Goal: Task Accomplishment & Management: Manage account settings

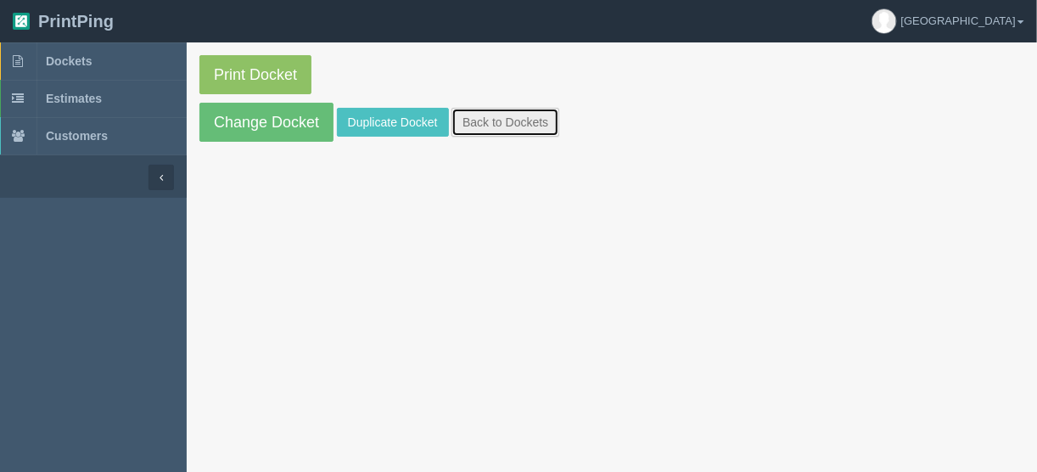
click at [497, 120] on link "Back to Dockets" at bounding box center [506, 122] width 108 height 29
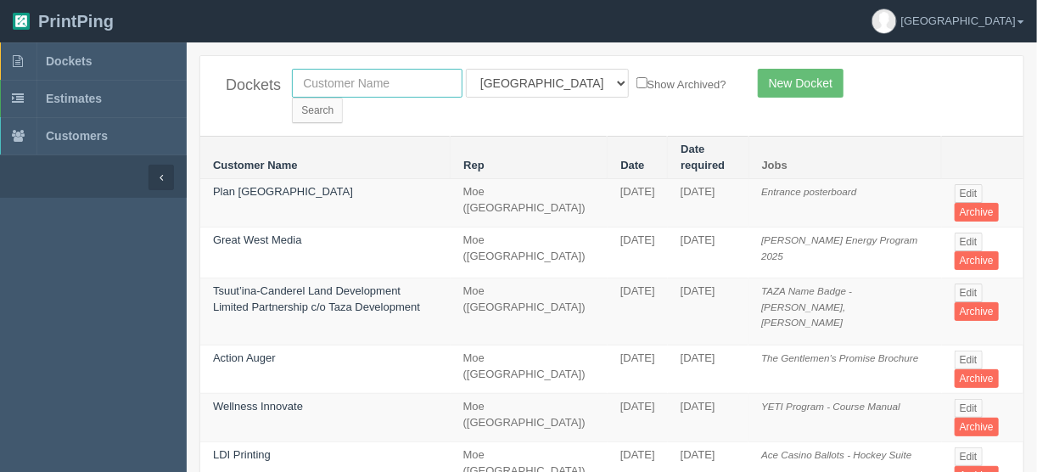
click at [360, 84] on input "text" at bounding box center [377, 83] width 171 height 29
type input "action f"
click at [343, 98] on input "Search" at bounding box center [317, 110] width 51 height 25
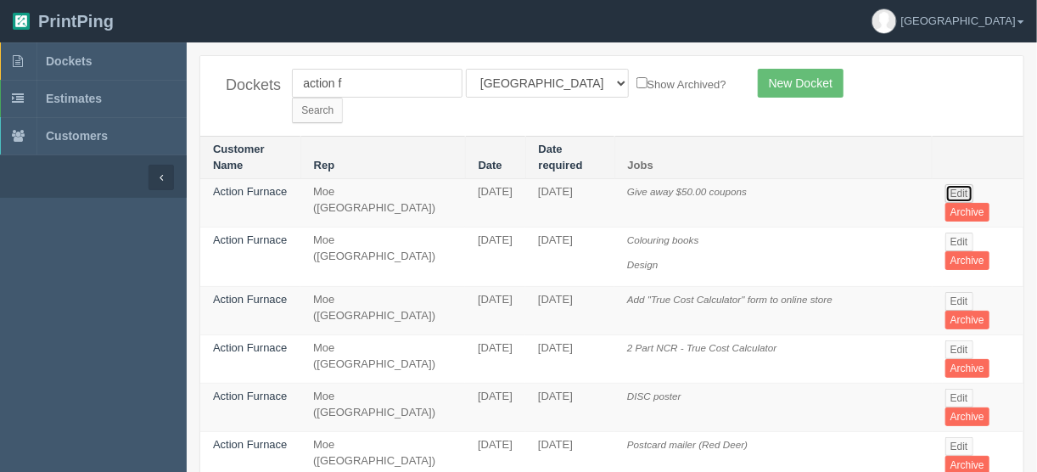
click at [955, 184] on link "Edit" at bounding box center [960, 193] width 28 height 19
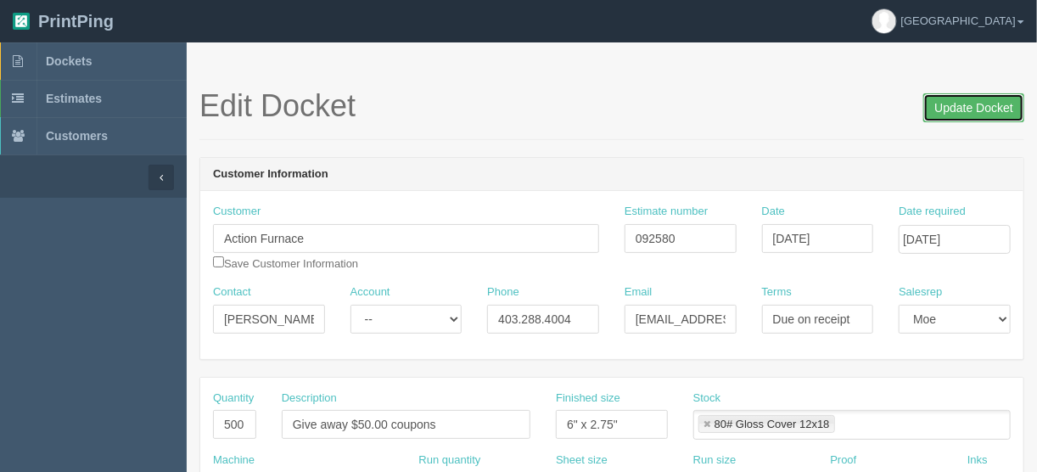
click at [969, 104] on input "Update Docket" at bounding box center [974, 107] width 101 height 29
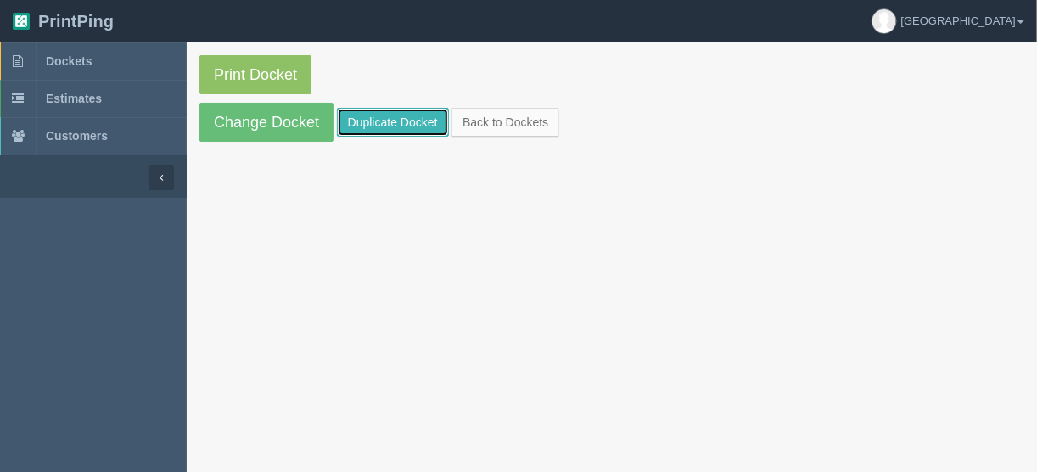
click at [377, 114] on link "Duplicate Docket" at bounding box center [393, 122] width 112 height 29
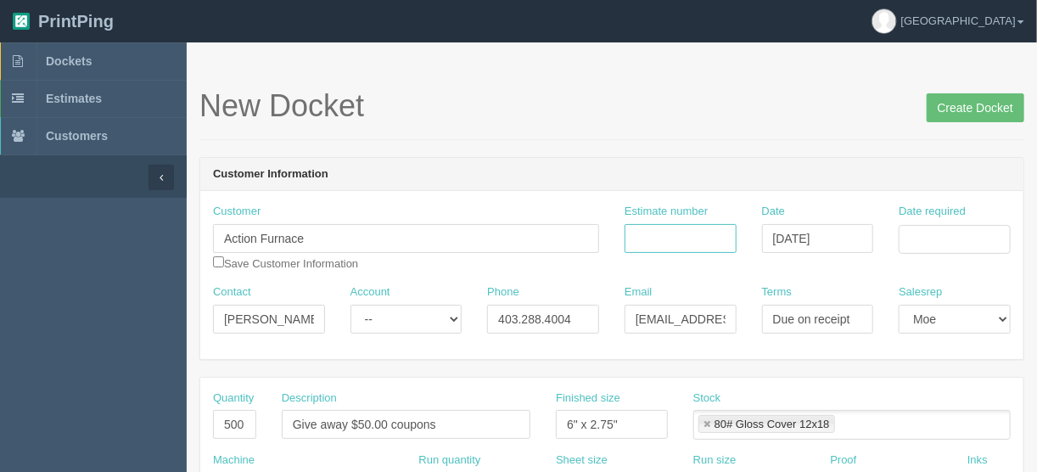
click at [658, 242] on input "Estimate number" at bounding box center [681, 238] width 112 height 29
type input "092580"
click at [917, 230] on input "Date required" at bounding box center [955, 239] width 112 height 29
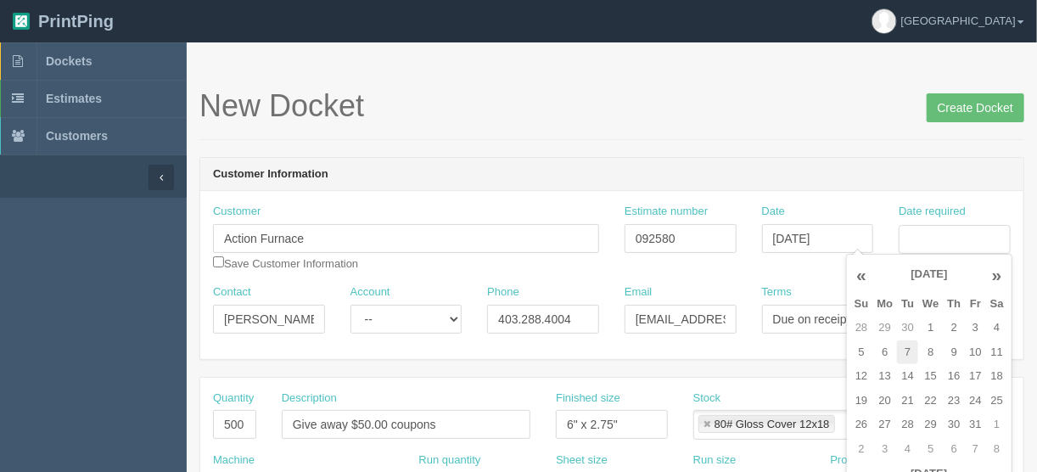
click at [902, 356] on td "7" at bounding box center [907, 352] width 21 height 25
type input "October 7, 2025"
drag, startPoint x: 581, startPoint y: 130, endPoint x: 621, endPoint y: 155, distance: 47.6
click at [582, 130] on div "New Docket Create Docket" at bounding box center [612, 114] width 825 height 51
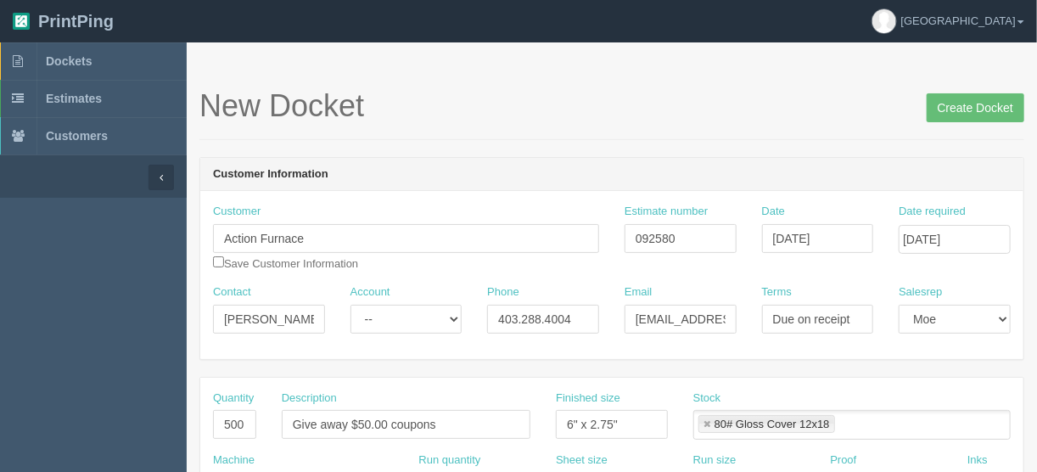
scroll to position [68, 0]
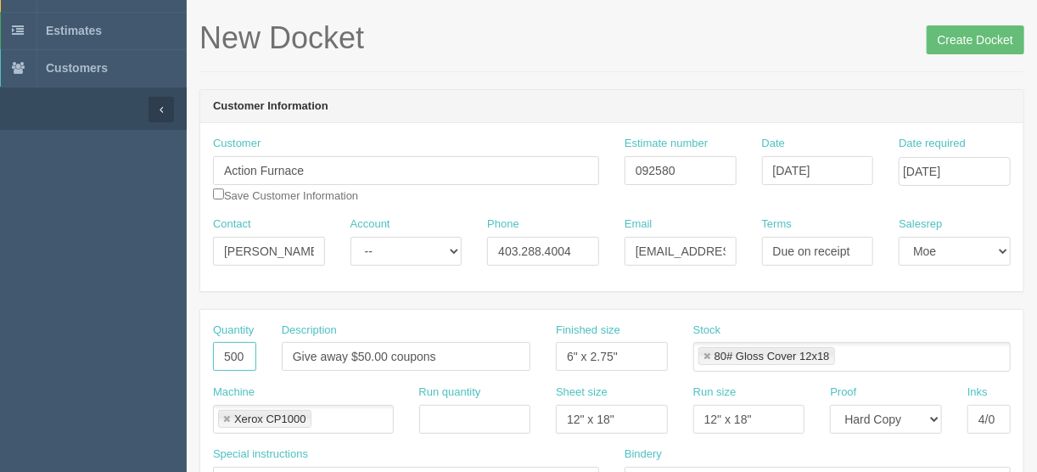
drag, startPoint x: 229, startPoint y: 358, endPoint x: 293, endPoint y: 348, distance: 64.5
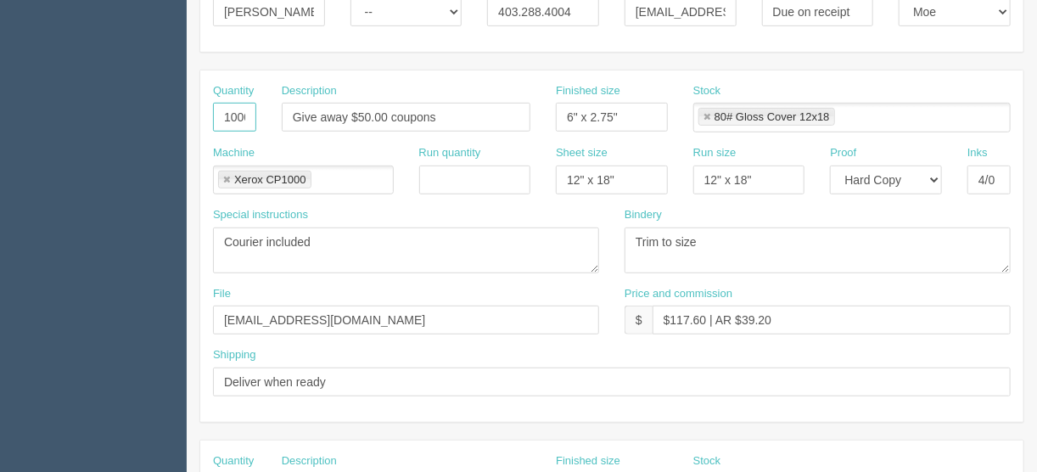
scroll to position [340, 0]
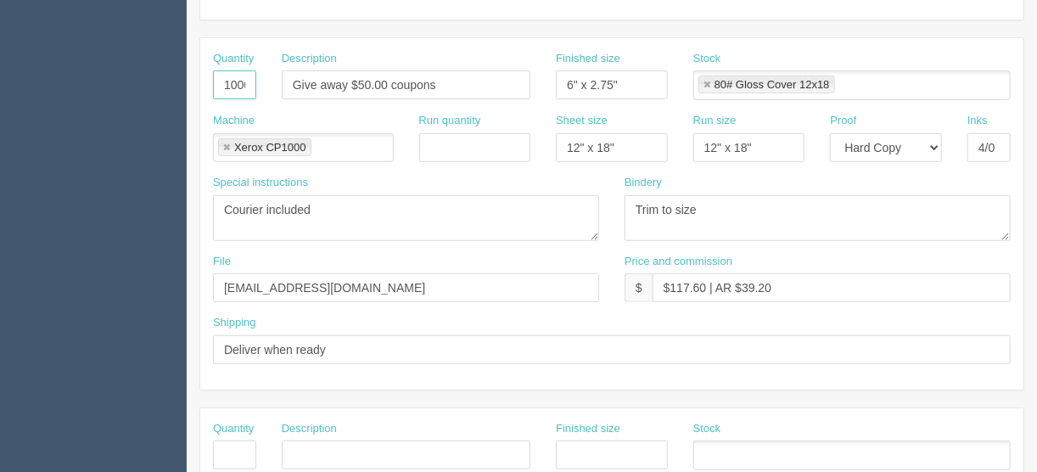
type input "1000"
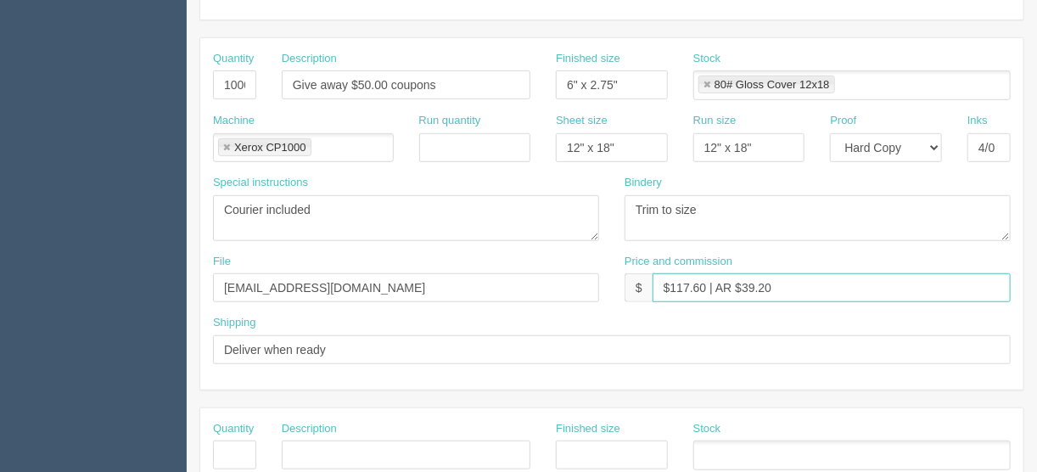
drag, startPoint x: 703, startPoint y: 290, endPoint x: 672, endPoint y: 284, distance: 31.1
click at [672, 284] on input "$117.60 | AR $39.20" at bounding box center [832, 287] width 358 height 29
drag, startPoint x: 778, startPoint y: 283, endPoint x: 762, endPoint y: 310, distance: 32.0
click at [744, 286] on input "$139.60 | AR $39.20" at bounding box center [832, 287] width 358 height 29
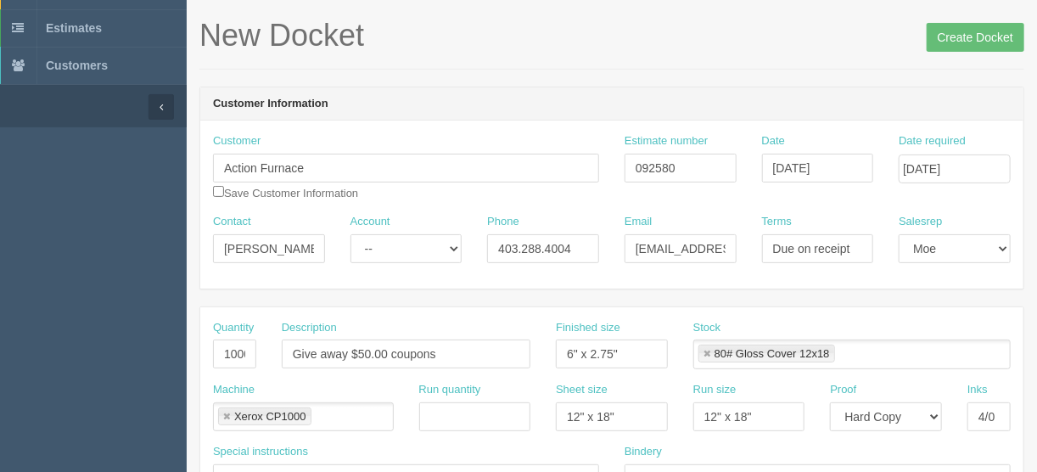
scroll to position [0, 0]
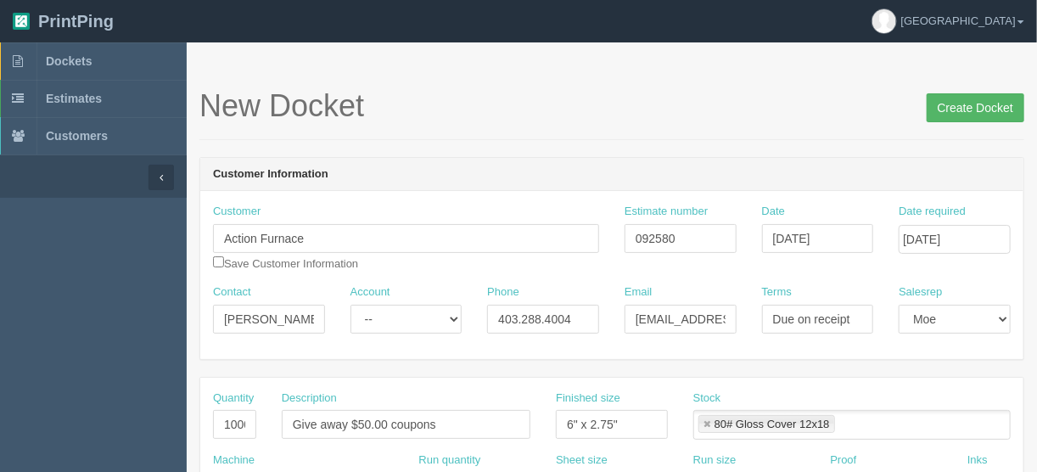
type input "$139.60 | AR $46.53"
click at [970, 107] on input "Create Docket" at bounding box center [976, 107] width 98 height 29
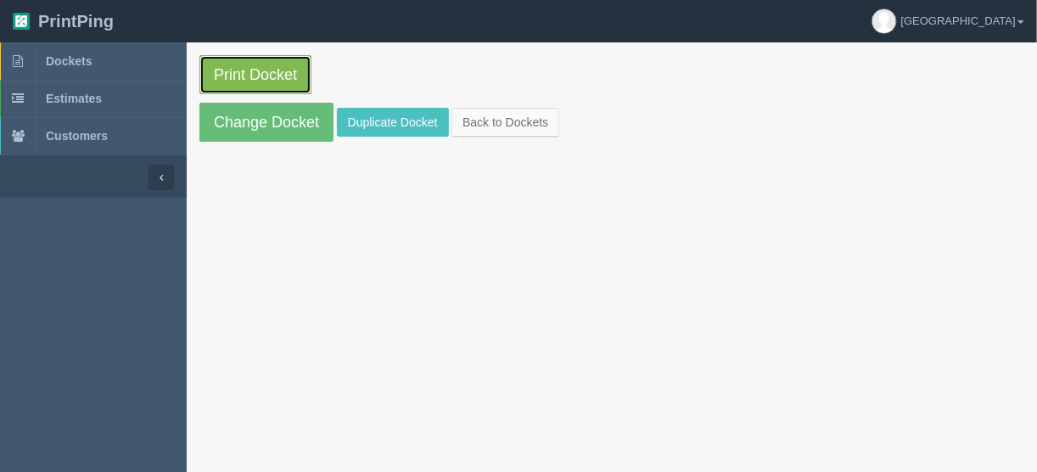
click at [251, 71] on link "Print Docket" at bounding box center [256, 74] width 112 height 39
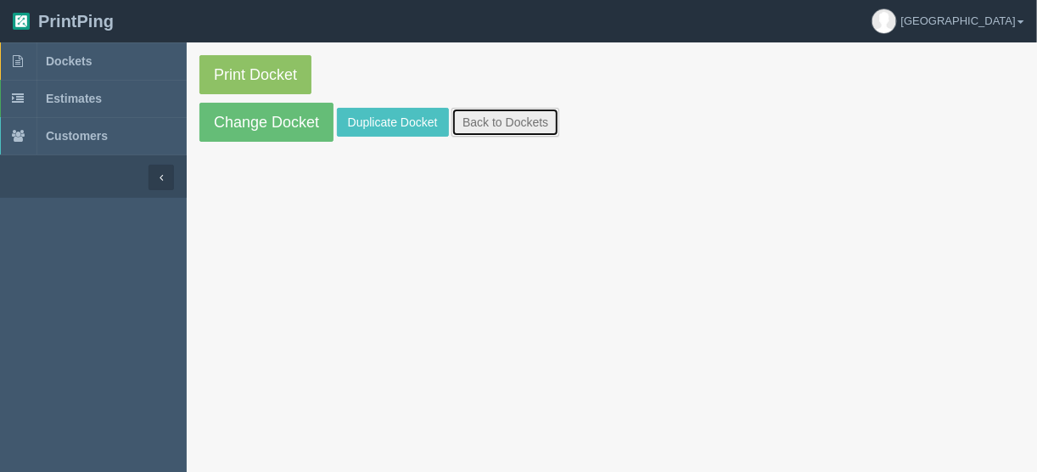
click at [501, 114] on link "Back to Dockets" at bounding box center [506, 122] width 108 height 29
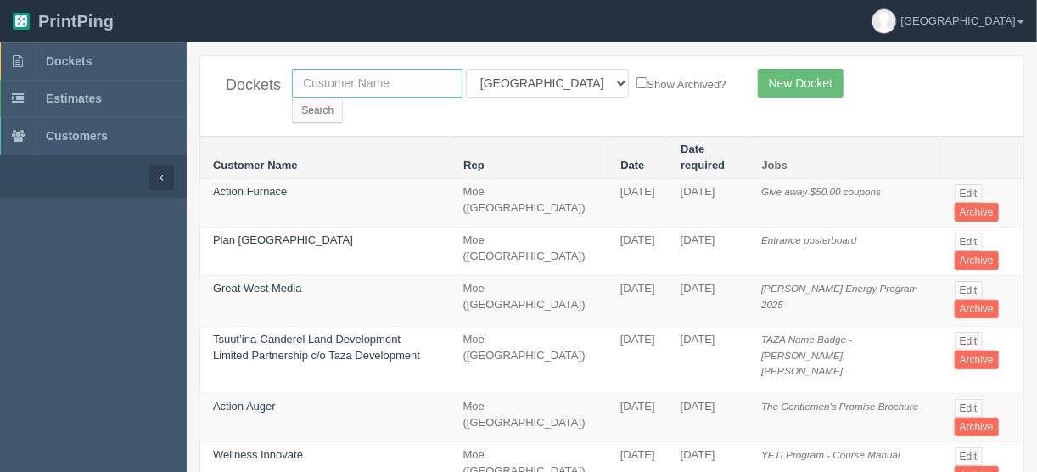
click at [328, 79] on input "text" at bounding box center [377, 83] width 171 height 29
drag, startPoint x: 378, startPoint y: 82, endPoint x: 391, endPoint y: 84, distance: 12.8
click at [378, 82] on input "text" at bounding box center [377, 83] width 171 height 29
type input "virtuous"
click at [542, 83] on select "All Users Ali Ali Test 1 Aly Amy Ankit Arif Brandon Dan France Greg Jim Mark Ma…" at bounding box center [547, 83] width 163 height 29
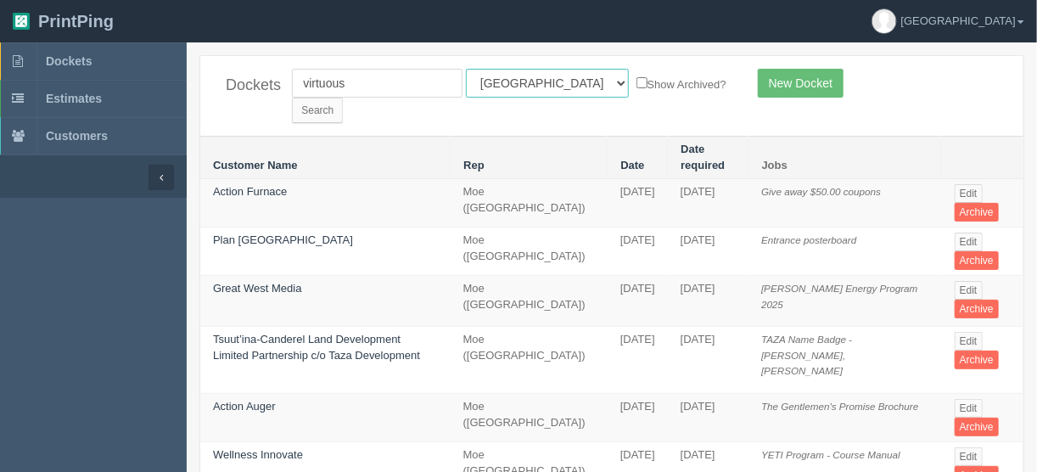
select select
click at [466, 69] on select "All Users Ali Ali Test 1 Aly Amy Ankit Arif Brandon Dan France Greg Jim Mark Ma…" at bounding box center [547, 83] width 163 height 29
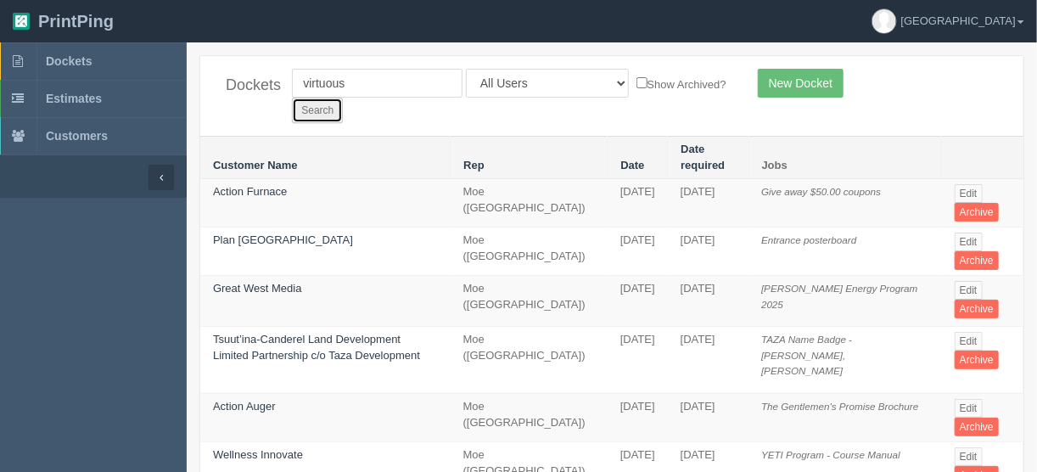
click at [343, 98] on input "Search" at bounding box center [317, 110] width 51 height 25
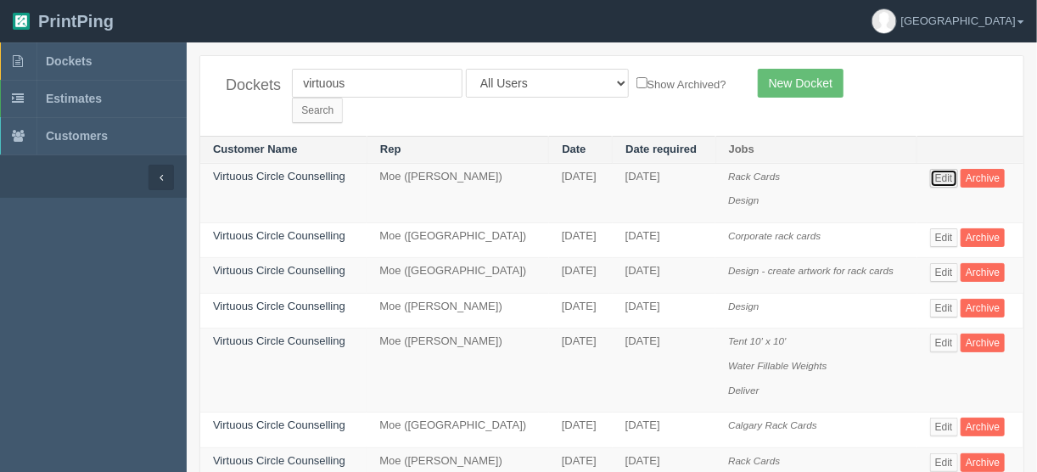
click at [948, 169] on link "Edit" at bounding box center [944, 178] width 28 height 19
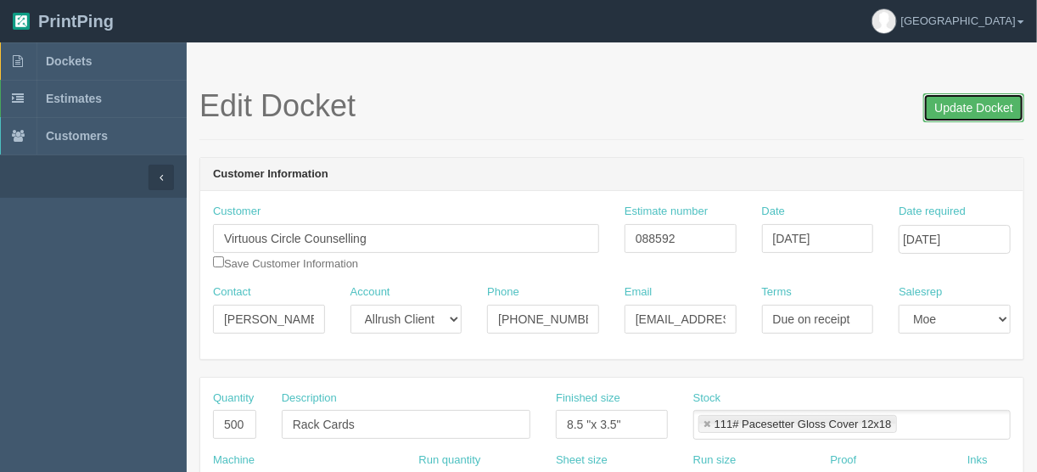
click at [961, 105] on input "Update Docket" at bounding box center [974, 107] width 101 height 29
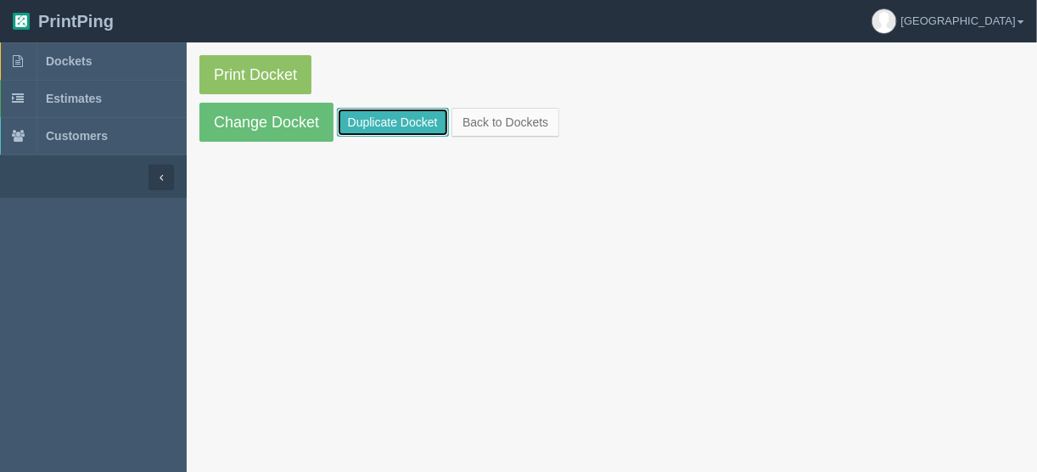
click at [397, 117] on link "Duplicate Docket" at bounding box center [393, 122] width 112 height 29
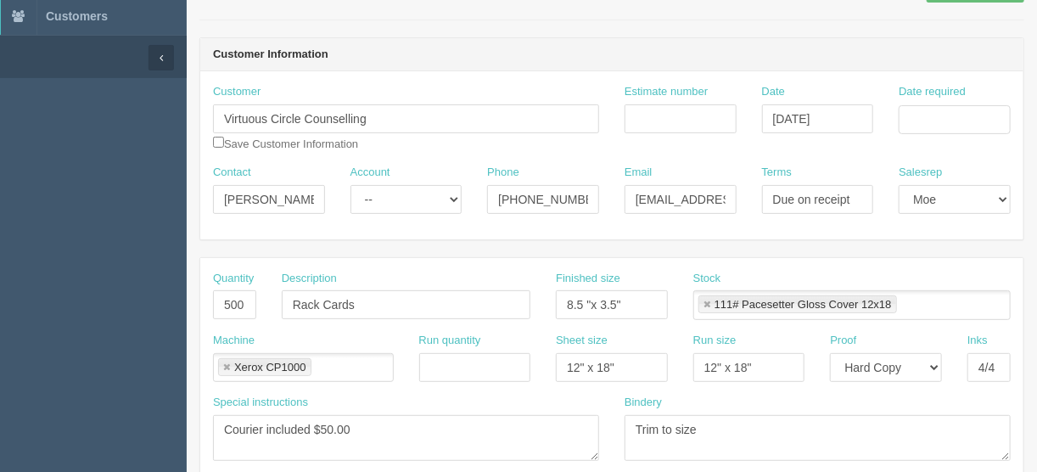
scroll to position [136, 0]
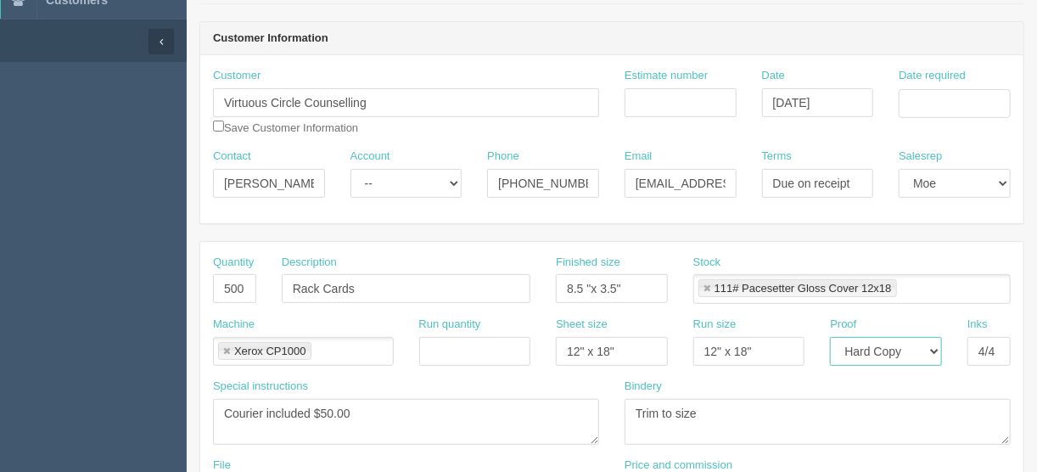
click at [938, 346] on select "-- Email Hard Copy" at bounding box center [886, 351] width 112 height 29
select select "Email"
click at [830, 337] on select "-- Email Hard Copy" at bounding box center [886, 351] width 112 height 29
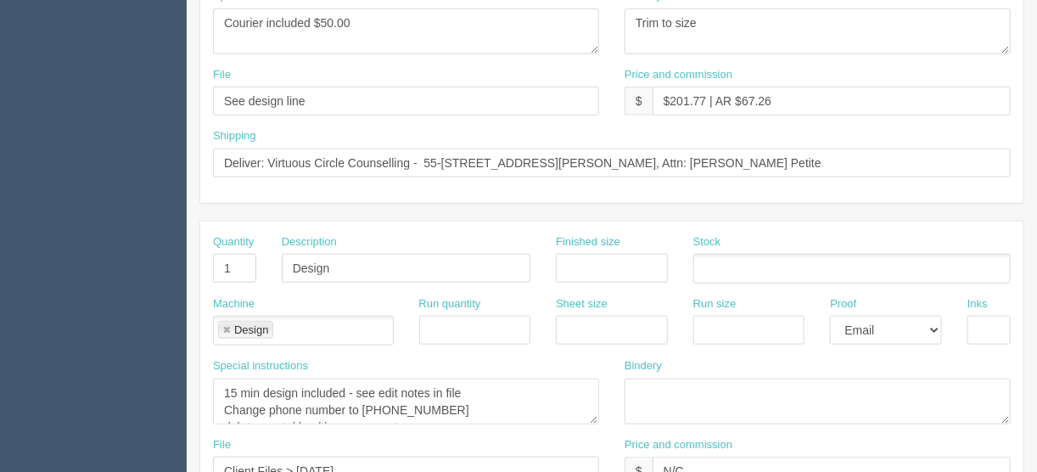
scroll to position [543, 0]
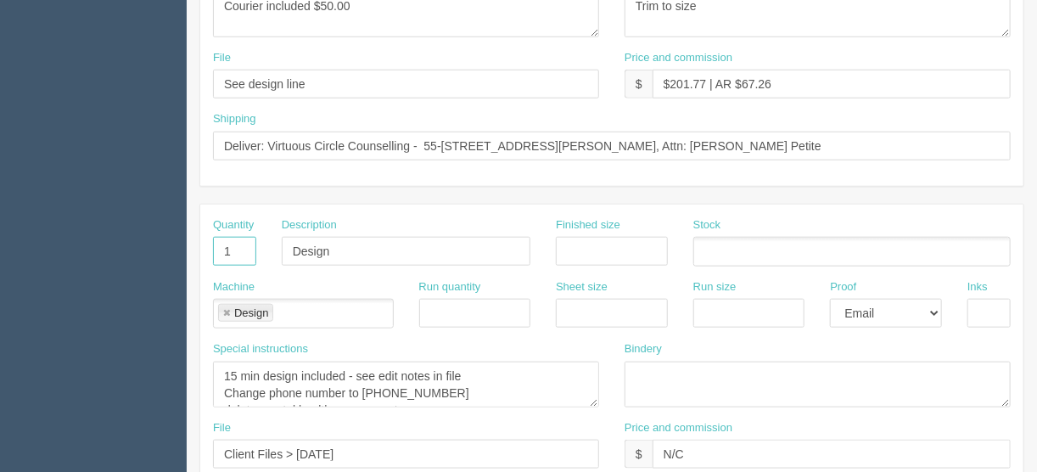
drag, startPoint x: 235, startPoint y: 235, endPoint x: 199, endPoint y: 250, distance: 39.3
click at [200, 250] on div "Quantity 1 Description Design Finished size Stock Machine Design Design Run qua…" at bounding box center [612, 380] width 825 height 353
drag, startPoint x: 334, startPoint y: 244, endPoint x: 200, endPoint y: 256, distance: 135.5
click at [205, 236] on div "Quantity Description Design Finished size Stock" at bounding box center [611, 248] width 823 height 62
click at [223, 308] on link at bounding box center [227, 313] width 10 height 11
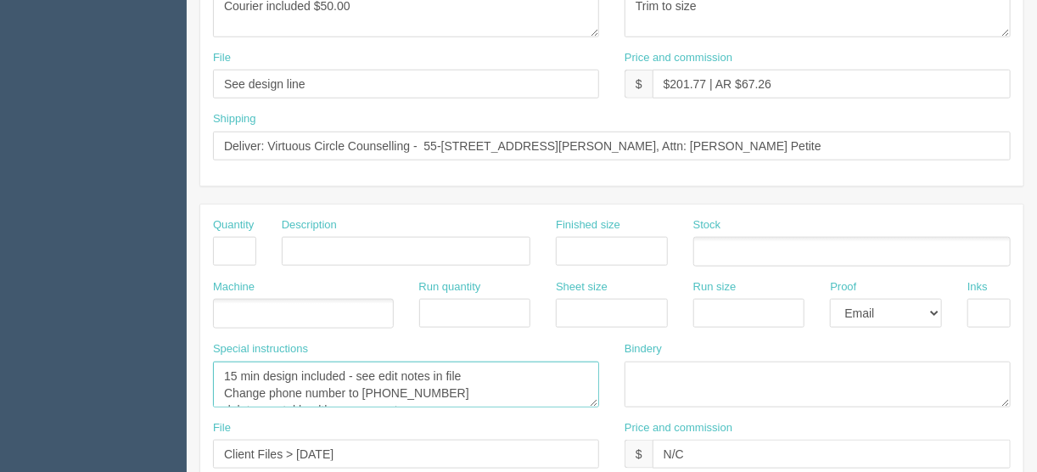
scroll to position [17, 0]
drag, startPoint x: 221, startPoint y: 367, endPoint x: 559, endPoint y: 414, distance: 341.2
click at [559, 414] on div "Quantity Description Finished size Stock Machine Run quantity Sheet size Run si…" at bounding box center [611, 380] width 823 height 351
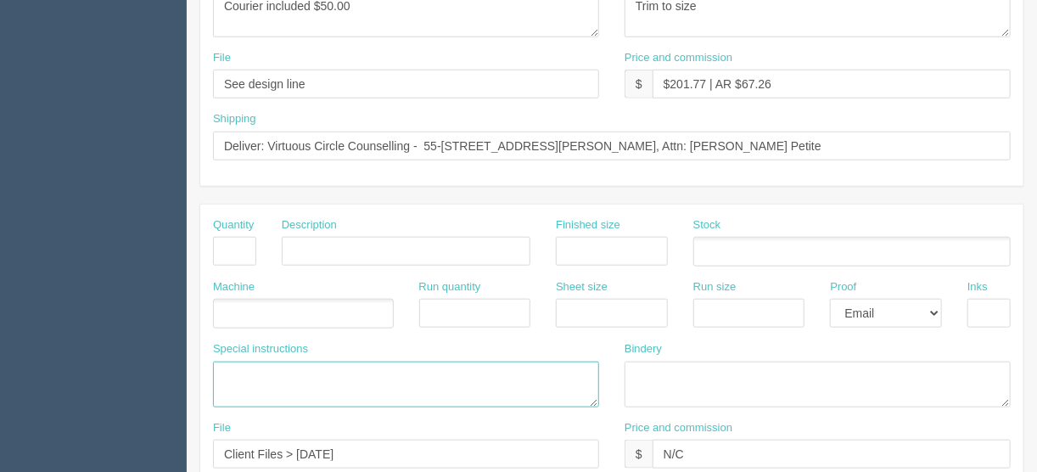
scroll to position [0, 0]
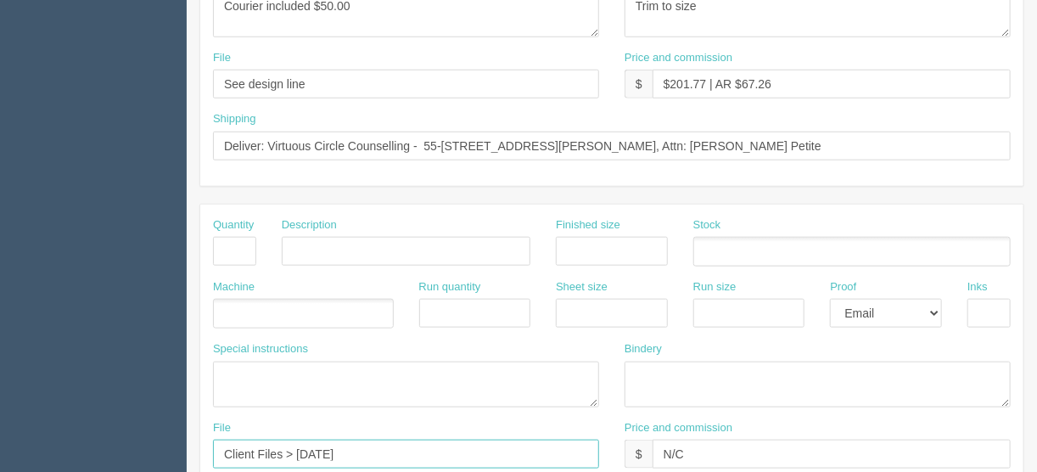
drag, startPoint x: 427, startPoint y: 443, endPoint x: 197, endPoint y: 451, distance: 230.2
click at [206, 451] on div "File Client Files > October 2024" at bounding box center [406, 451] width 412 height 62
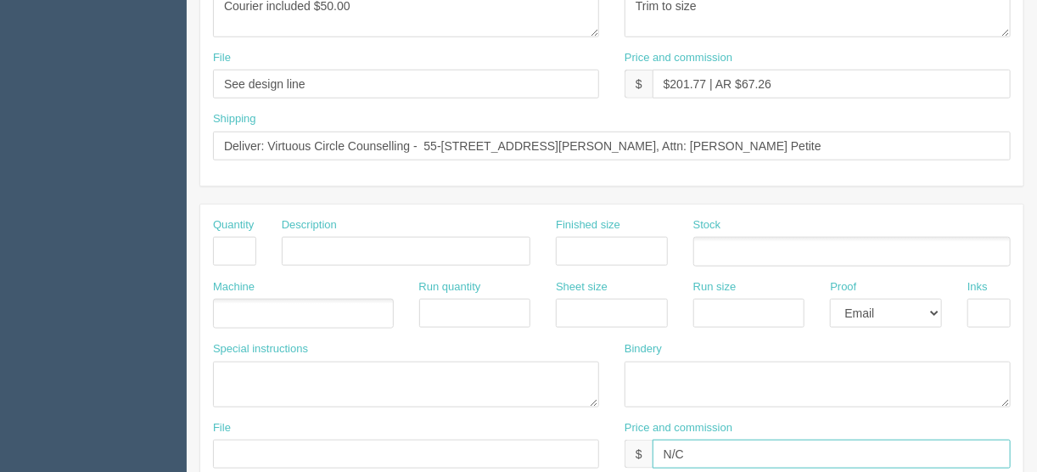
drag, startPoint x: 690, startPoint y: 443, endPoint x: 612, endPoint y: 447, distance: 78.2
click at [653, 443] on input "N/C" at bounding box center [832, 454] width 358 height 29
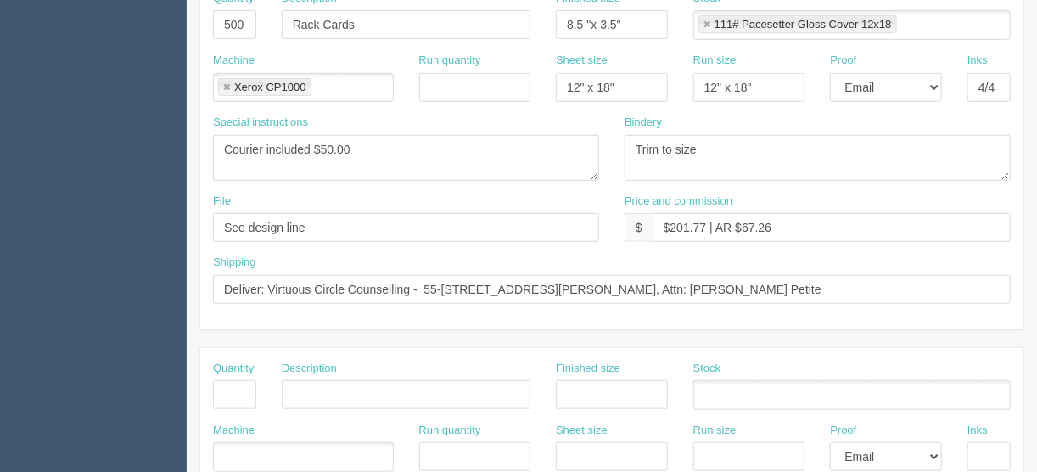
scroll to position [381, 0]
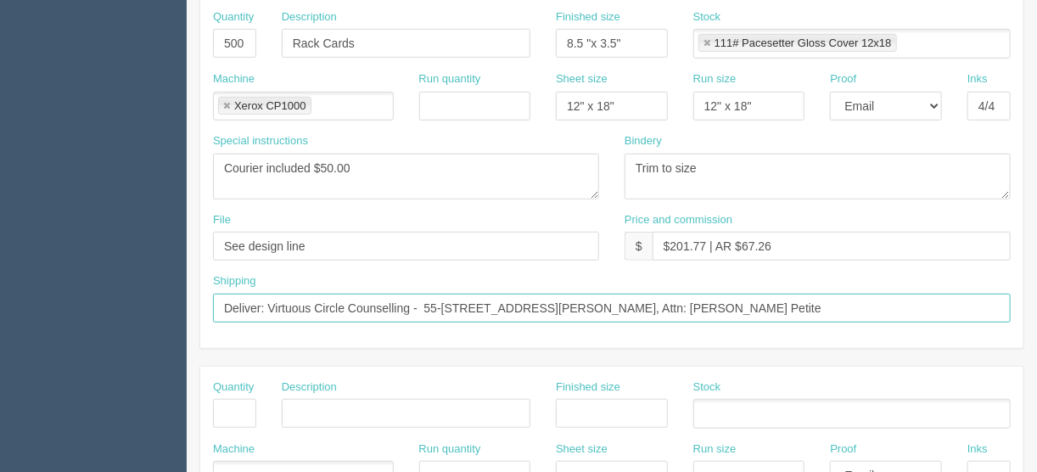
drag, startPoint x: 880, startPoint y: 299, endPoint x: 420, endPoint y: 309, distance: 459.4
click at [420, 309] on input "Deliver: Virtuous Circle Counselling - 55-1870 Rosealee Lane West Kelowna Briti…" at bounding box center [612, 308] width 798 height 29
paste input "4838 Richard Rd SW Suite 300 Calgary, AB T3E 6L1"
click at [264, 303] on input "Deliver: Virtuous Circle Counselling - 4838 Richard Rd SW Suite 300 Calgary, AB…" at bounding box center [612, 308] width 798 height 29
type input "Deliver to: Virtuous Circle Counselling - [STREET_ADDRESS][PERSON_NAME]"
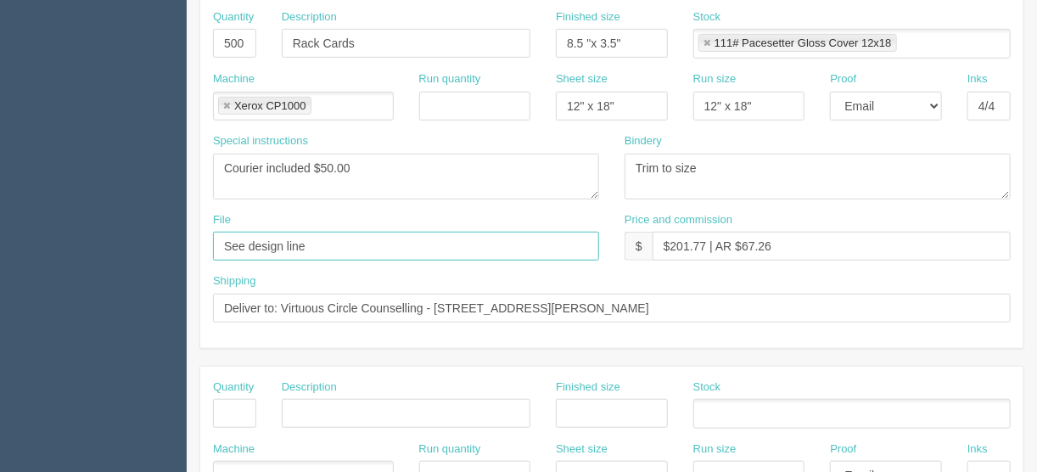
drag, startPoint x: 324, startPoint y: 234, endPoint x: 173, endPoint y: 234, distance: 151.1
click at [173, 234] on section "Dockets Estimates Customers" at bounding box center [518, 410] width 1037 height 1499
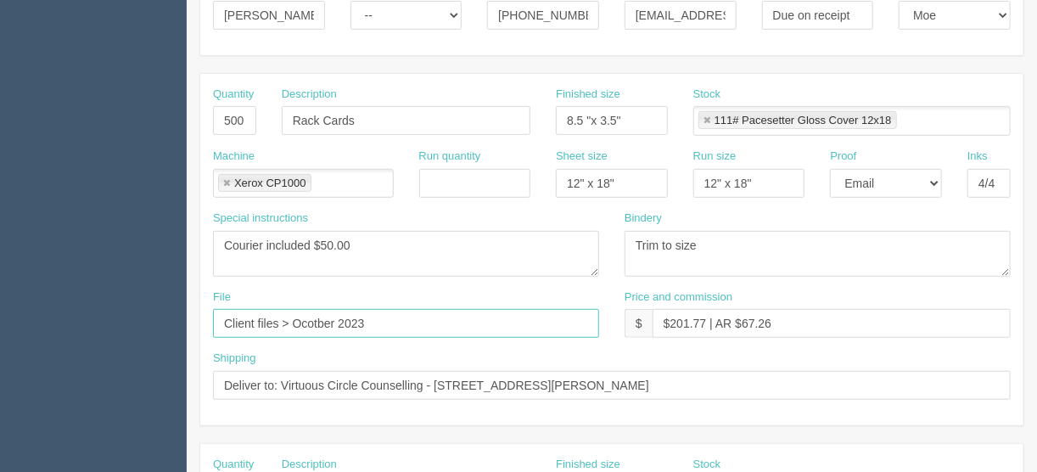
scroll to position [245, 0]
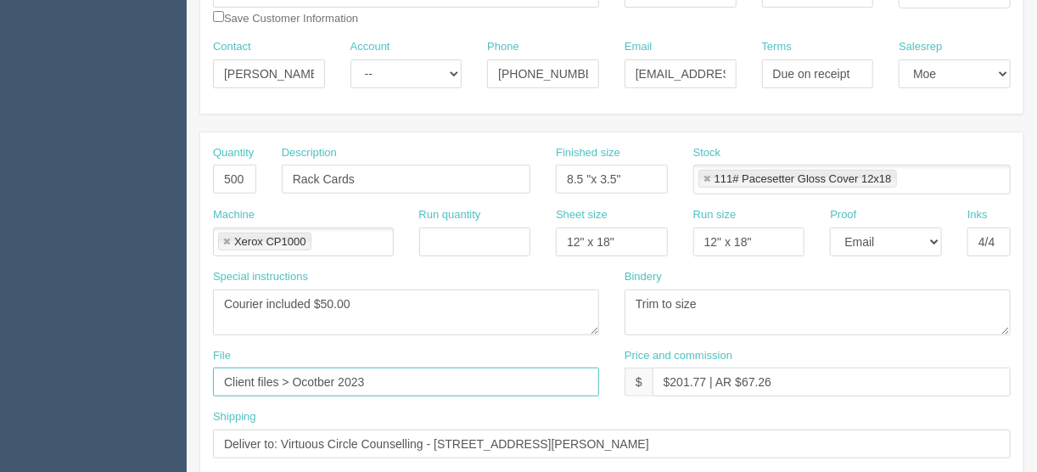
type input "Client files > Ocotber 2023"
drag, startPoint x: 366, startPoint y: 302, endPoint x: 312, endPoint y: 295, distance: 54.8
click at [312, 295] on textarea "Courier included $50.00" at bounding box center [406, 312] width 386 height 46
type textarea "Courier included"
click at [231, 176] on input "500" at bounding box center [234, 179] width 43 height 29
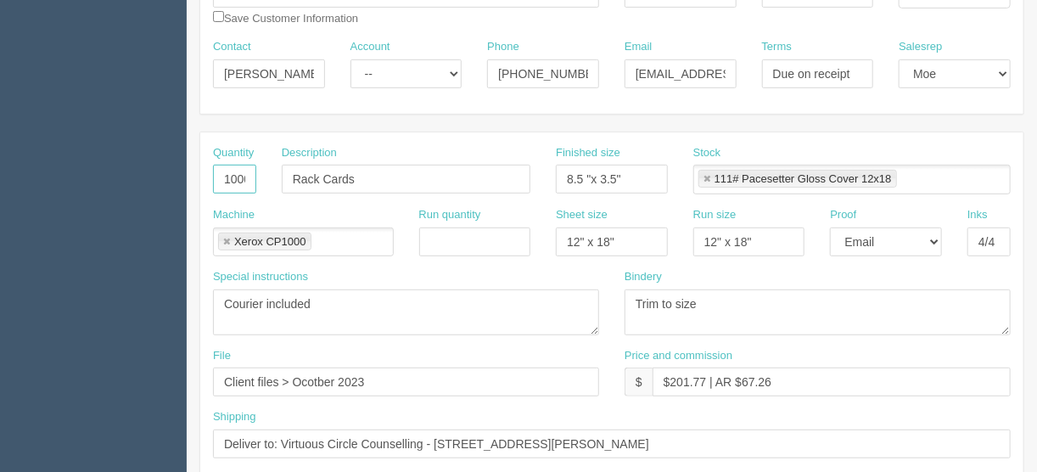
type input "1000"
drag, startPoint x: 635, startPoint y: 172, endPoint x: 517, endPoint y: 176, distance: 118.1
click at [507, 191] on div "Quantity 1000 Description Rack Cards Finished size 8.5 "x 3.5" Stock 111# Paces…" at bounding box center [611, 176] width 823 height 62
type input "3.5" x 8.5""
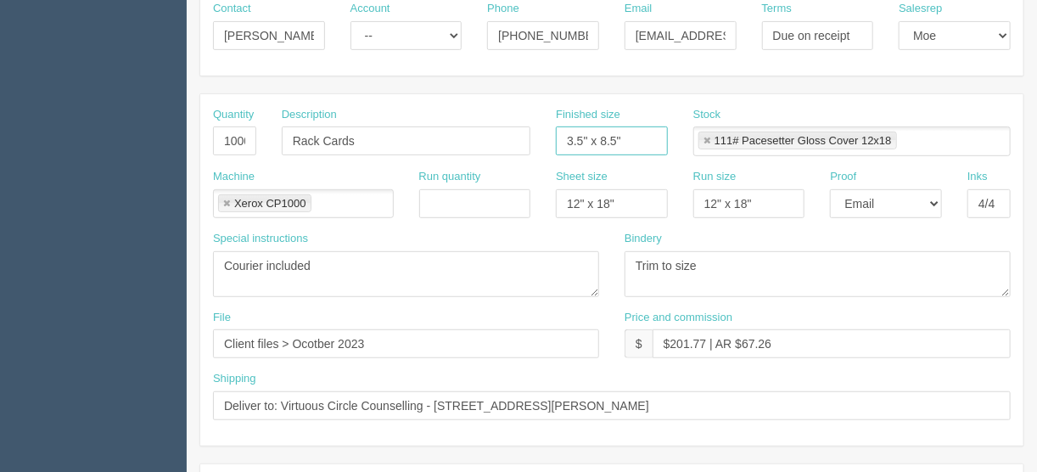
scroll to position [313, 0]
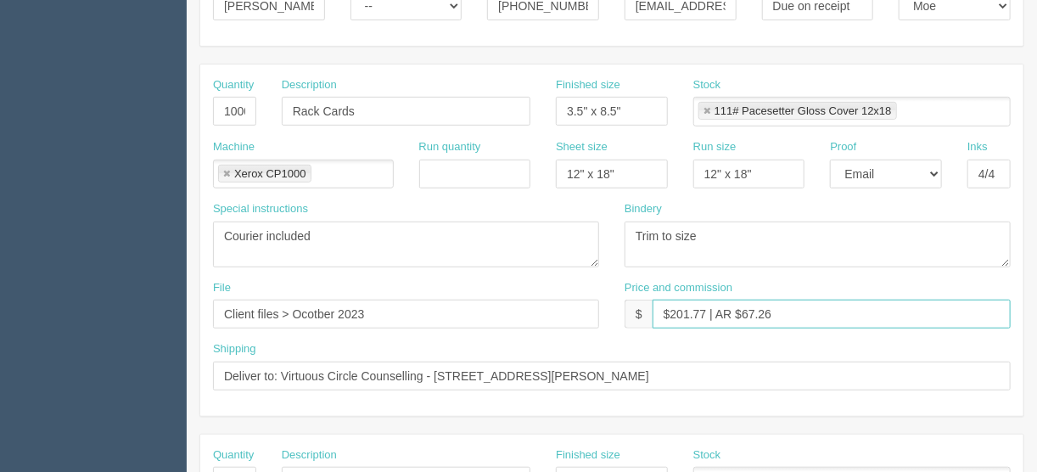
click at [697, 309] on input "$201.77 | AR $67.26" at bounding box center [832, 314] width 358 height 29
drag, startPoint x: 704, startPoint y: 305, endPoint x: 672, endPoint y: 311, distance: 32.8
click at [672, 311] on input "$201.77 | AR $67.26" at bounding box center [832, 314] width 358 height 29
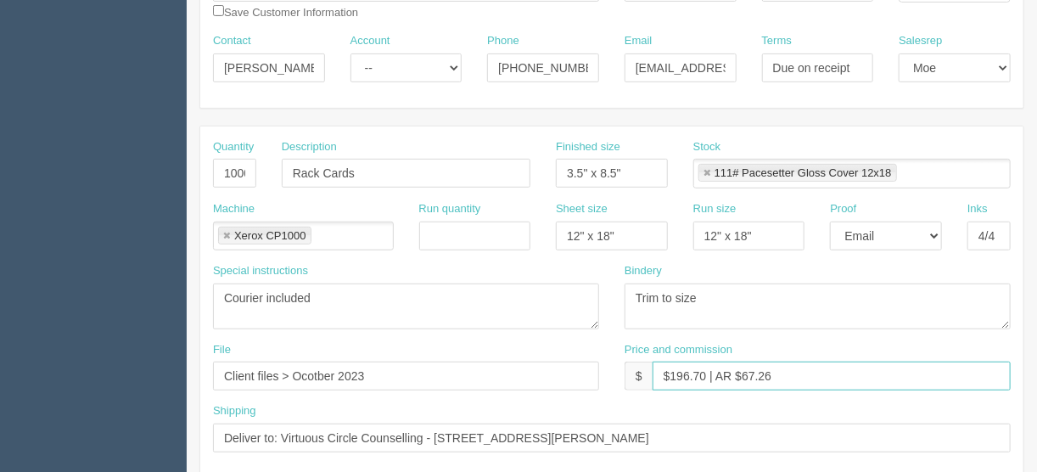
scroll to position [110, 0]
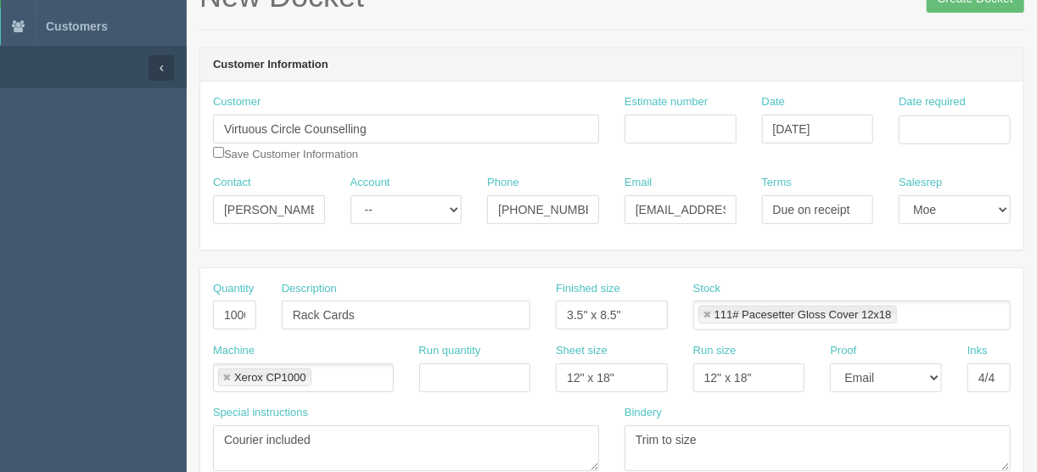
type input "$196.70 | AR $67.26"
click at [644, 128] on input "Estimate number" at bounding box center [681, 129] width 112 height 29
type input "088592"
click at [930, 125] on input "Date required" at bounding box center [955, 129] width 112 height 29
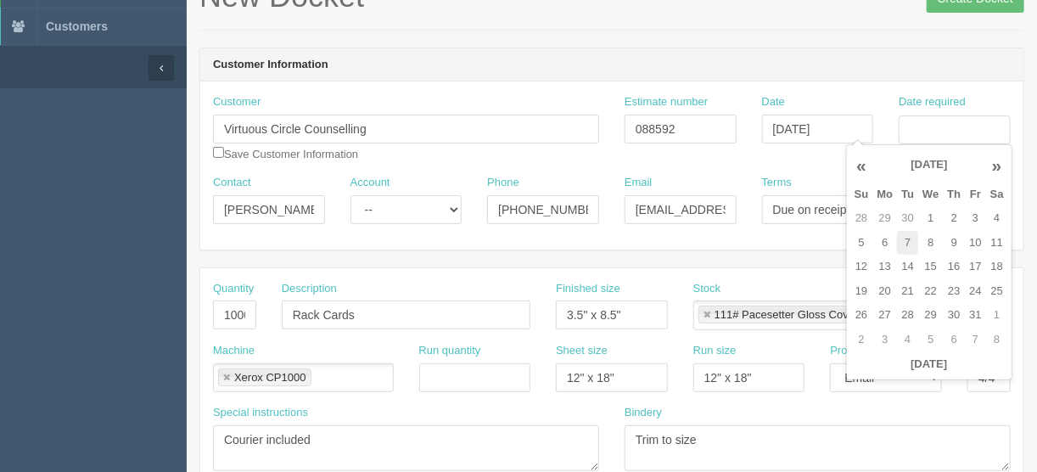
click at [906, 241] on td "7" at bounding box center [907, 243] width 21 height 25
type input "October 7, 2025"
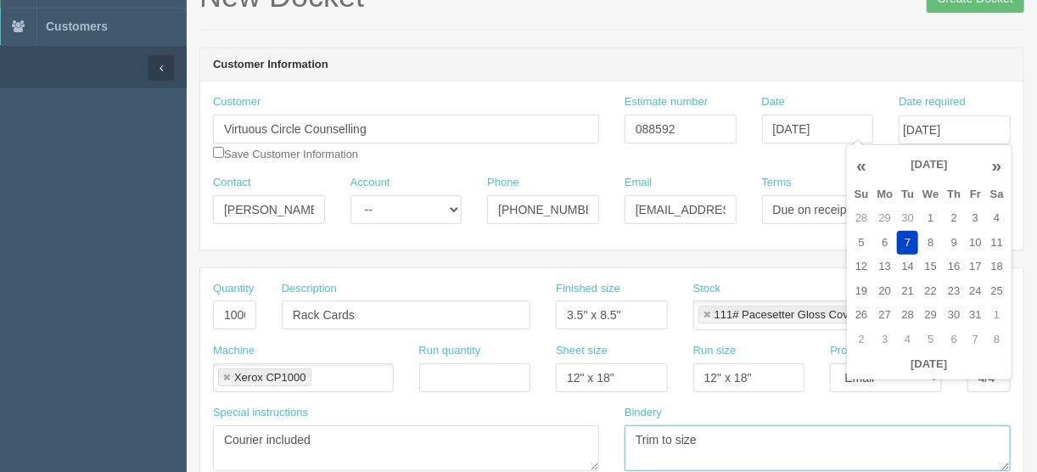
click at [841, 441] on textarea "Trim to size" at bounding box center [818, 448] width 386 height 46
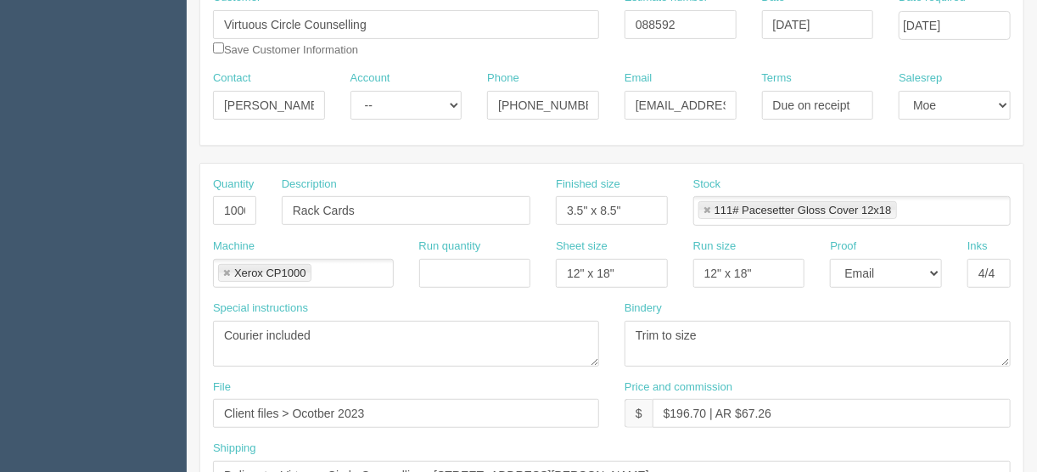
scroll to position [245, 0]
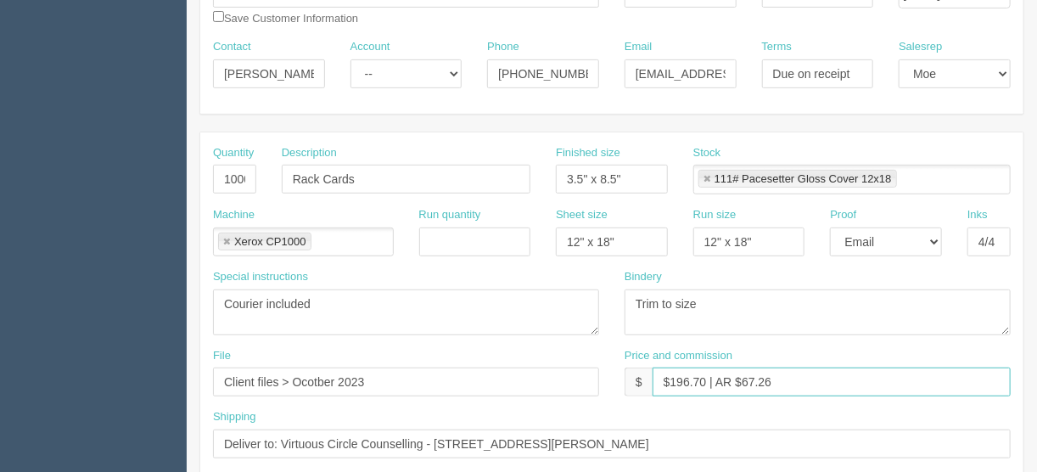
drag, startPoint x: 777, startPoint y: 379, endPoint x: 739, endPoint y: 379, distance: 37.4
click at [739, 379] on input "$196.70 | AR $67.26" at bounding box center [832, 382] width 358 height 29
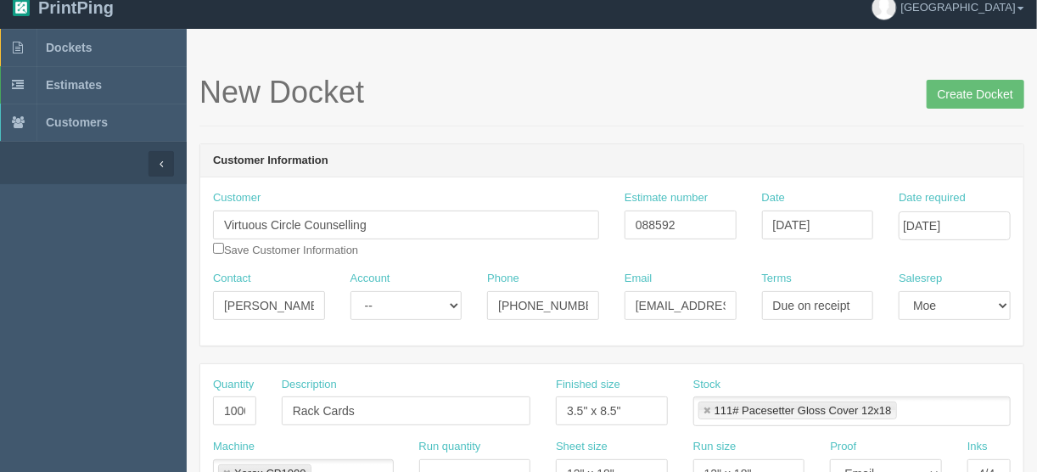
scroll to position [0, 0]
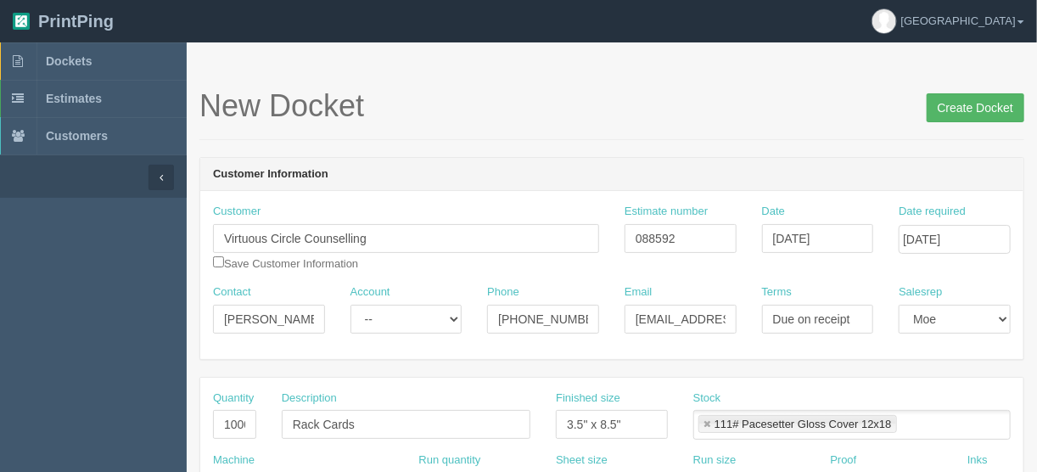
type input "$196.70 | AR $65.56"
click at [970, 111] on input "Create Docket" at bounding box center [976, 107] width 98 height 29
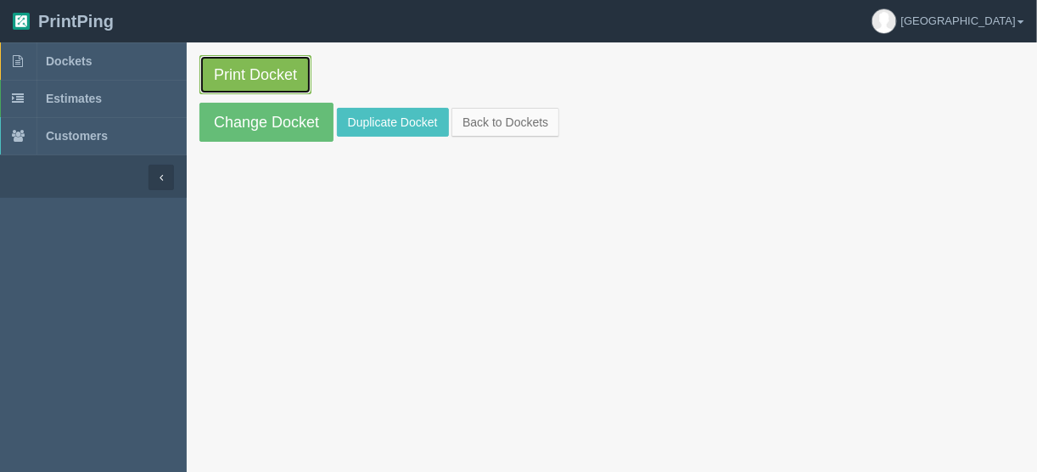
click at [261, 69] on link "Print Docket" at bounding box center [256, 74] width 112 height 39
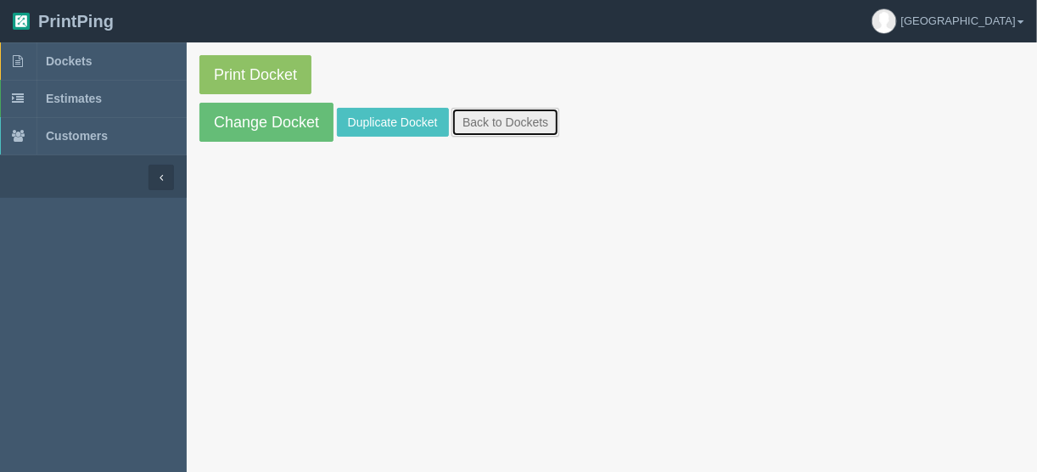
click at [490, 120] on link "Back to Dockets" at bounding box center [506, 122] width 108 height 29
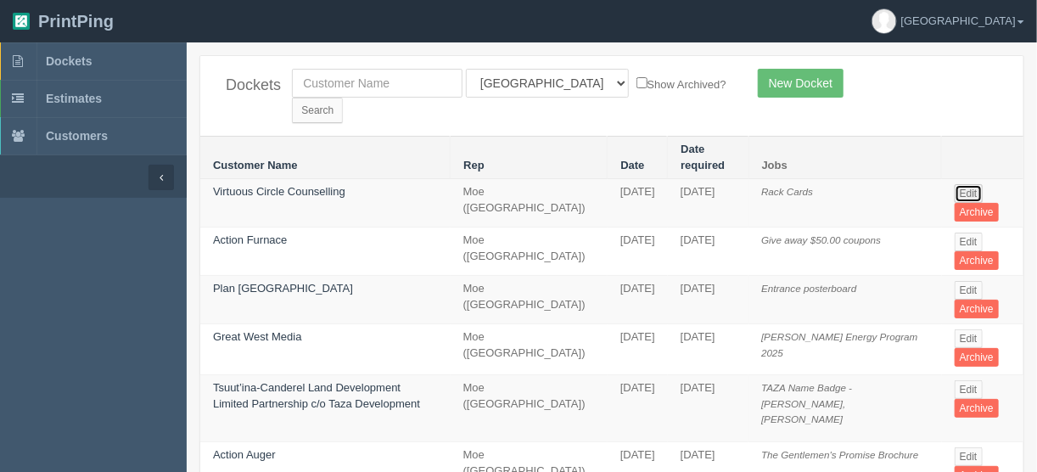
click at [958, 184] on link "Edit" at bounding box center [969, 193] width 28 height 19
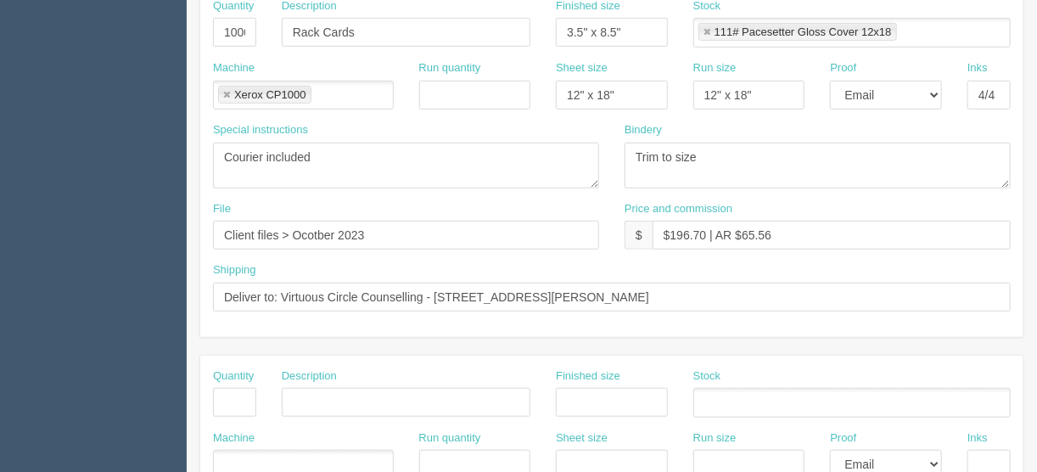
scroll to position [475, 0]
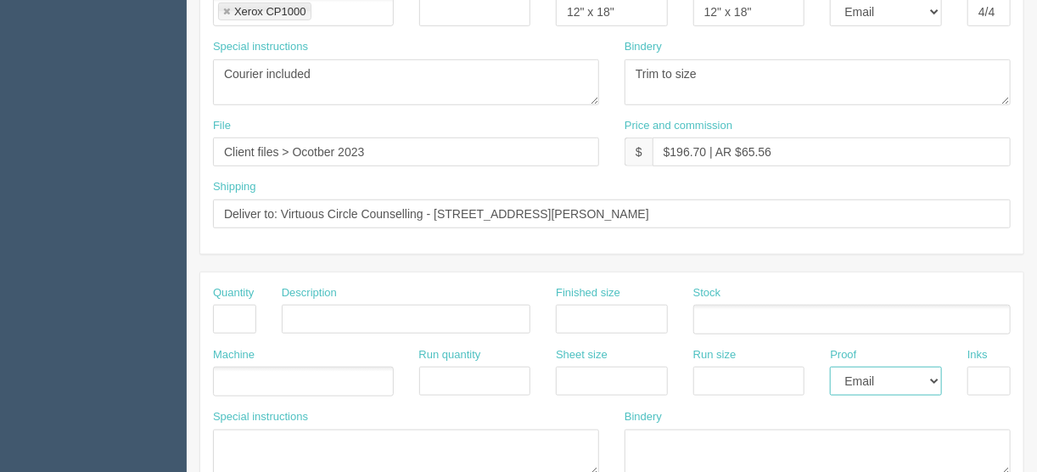
click at [932, 377] on select "-- Email Hard Copy" at bounding box center [886, 381] width 112 height 29
select select
click at [830, 367] on select "-- Email Hard Copy" at bounding box center [886, 381] width 112 height 29
click at [317, 146] on input "Client files > Ocotber 2023" at bounding box center [406, 152] width 386 height 29
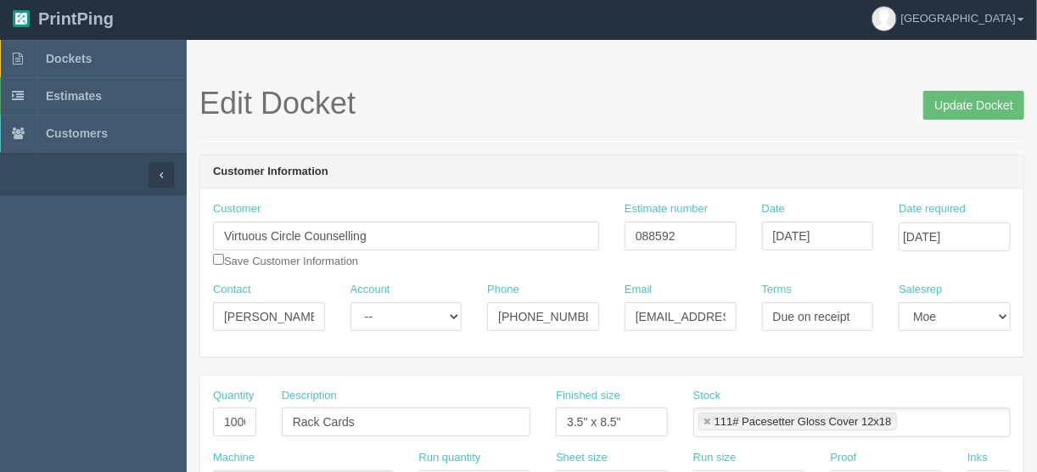
scroll to position [0, 0]
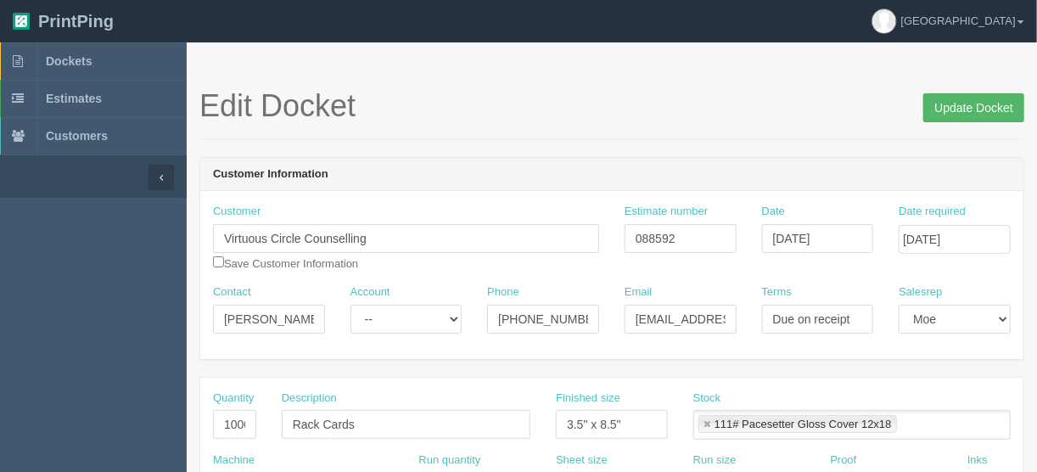
type input "Client files > [DATE]"
click at [970, 106] on input "Update Docket" at bounding box center [974, 107] width 101 height 29
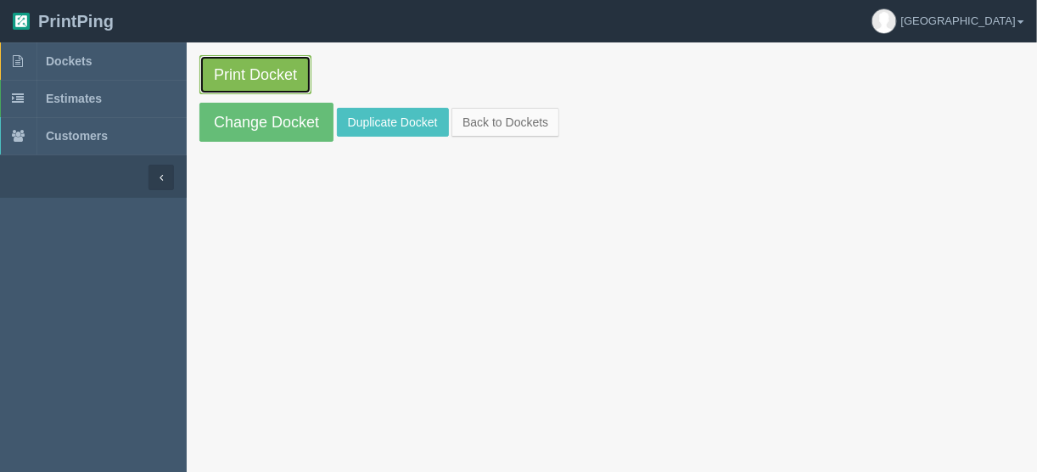
click at [256, 71] on link "Print Docket" at bounding box center [256, 74] width 112 height 39
